Goal: Task Accomplishment & Management: Manage account settings

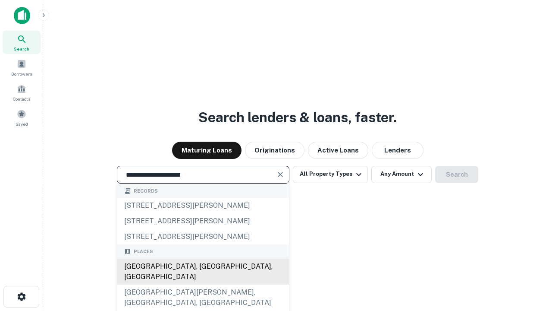
click at [203, 284] on div "[GEOGRAPHIC_DATA], [GEOGRAPHIC_DATA], [GEOGRAPHIC_DATA]" at bounding box center [203, 271] width 172 height 26
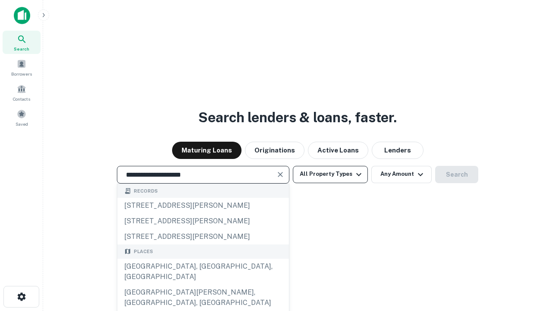
type input "**********"
click at [330, 174] on button "All Property Types" at bounding box center [330, 174] width 75 height 17
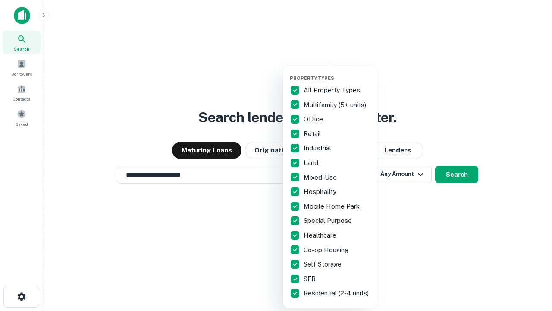
click at [337, 72] on button "button" at bounding box center [337, 72] width 95 height 0
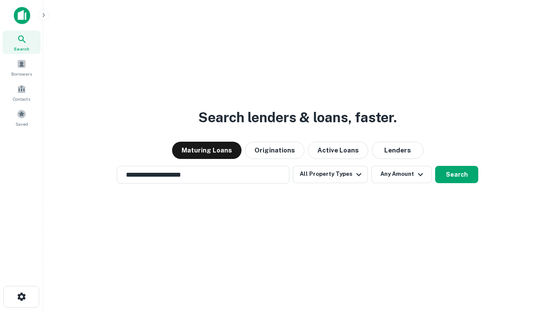
scroll to position [13, 0]
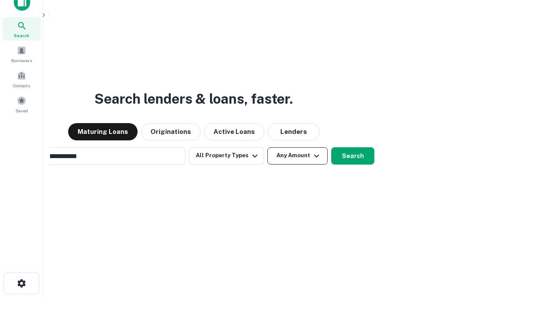
click at [267, 147] on button "Any Amount" at bounding box center [297, 155] width 60 height 17
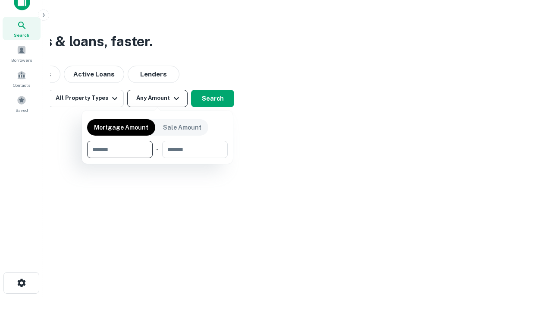
type input "*******"
click at [157, 158] on button "button" at bounding box center [157, 158] width 141 height 0
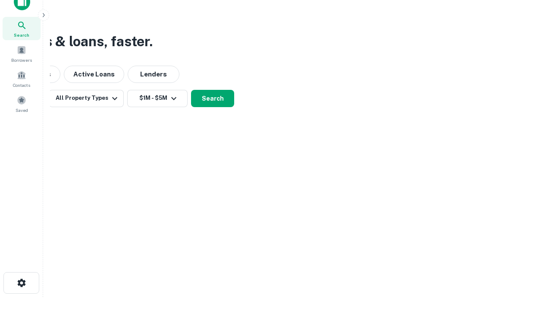
scroll to position [13, 0]
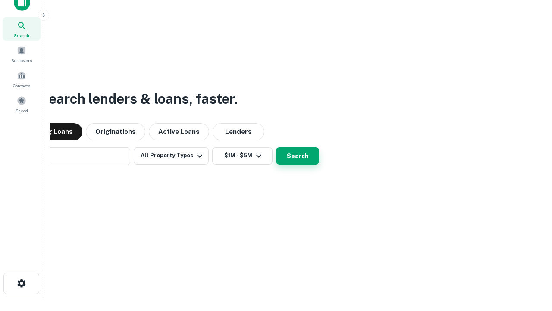
click at [276, 147] on button "Search" at bounding box center [297, 155] width 43 height 17
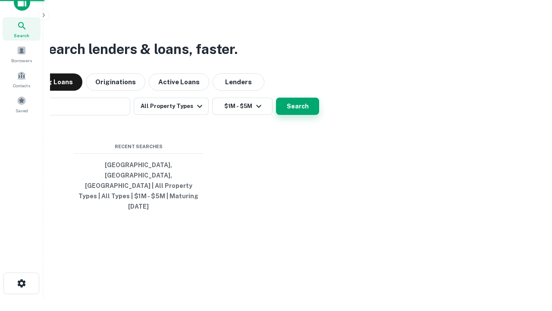
scroll to position [14, 0]
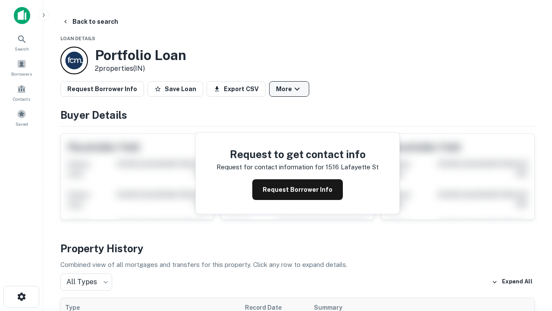
click at [289, 89] on button "More" at bounding box center [289, 89] width 40 height 16
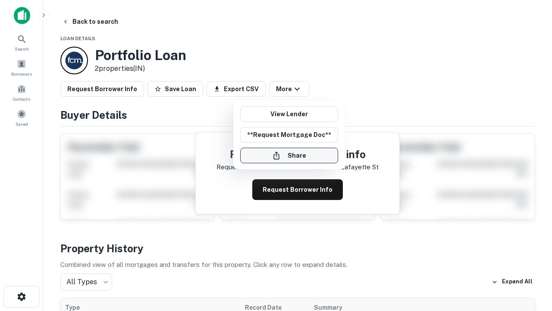
click at [289, 155] on button "Share" at bounding box center [289, 156] width 98 height 16
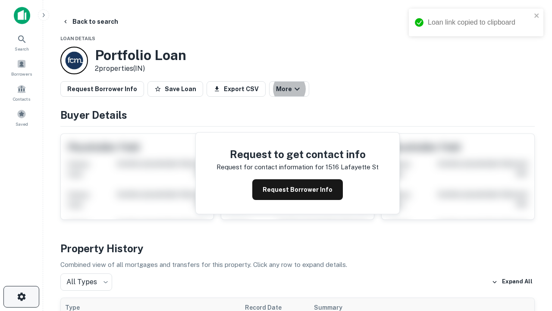
click at [21, 296] on icon "button" at bounding box center [21, 296] width 10 height 10
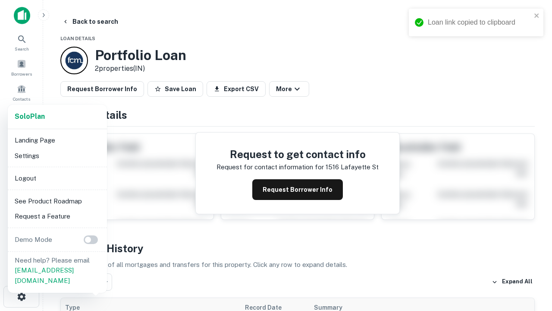
click at [57, 178] on li "Logout" at bounding box center [57, 178] width 92 height 16
